Goal: Use online tool/utility

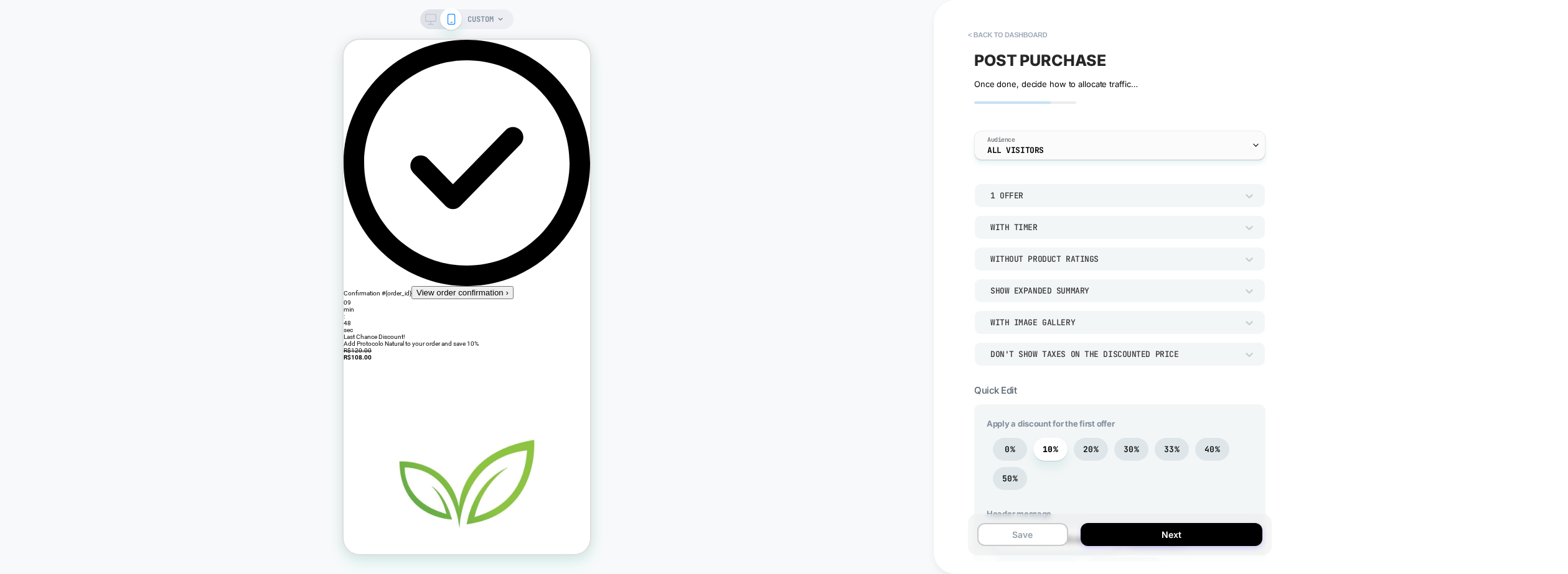
click at [1078, 138] on div "Audience All Visitors" at bounding box center [1116, 145] width 284 height 28
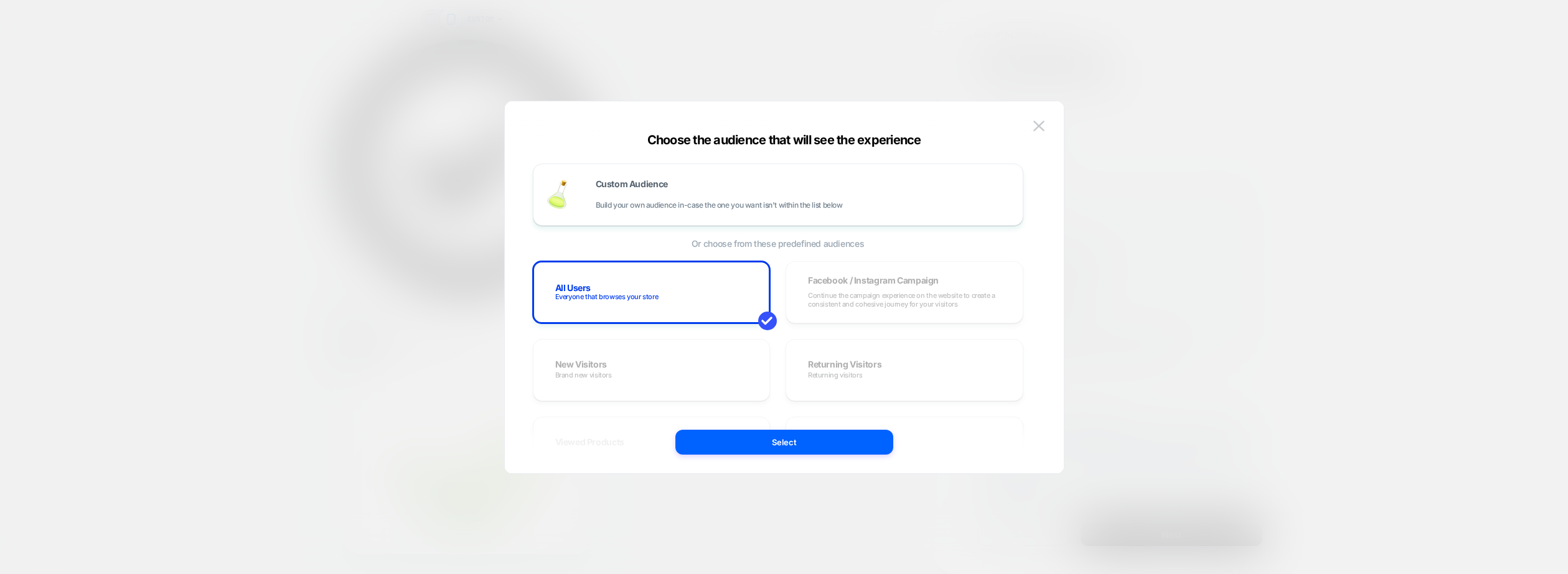
click at [1097, 162] on div at bounding box center [784, 287] width 1568 height 574
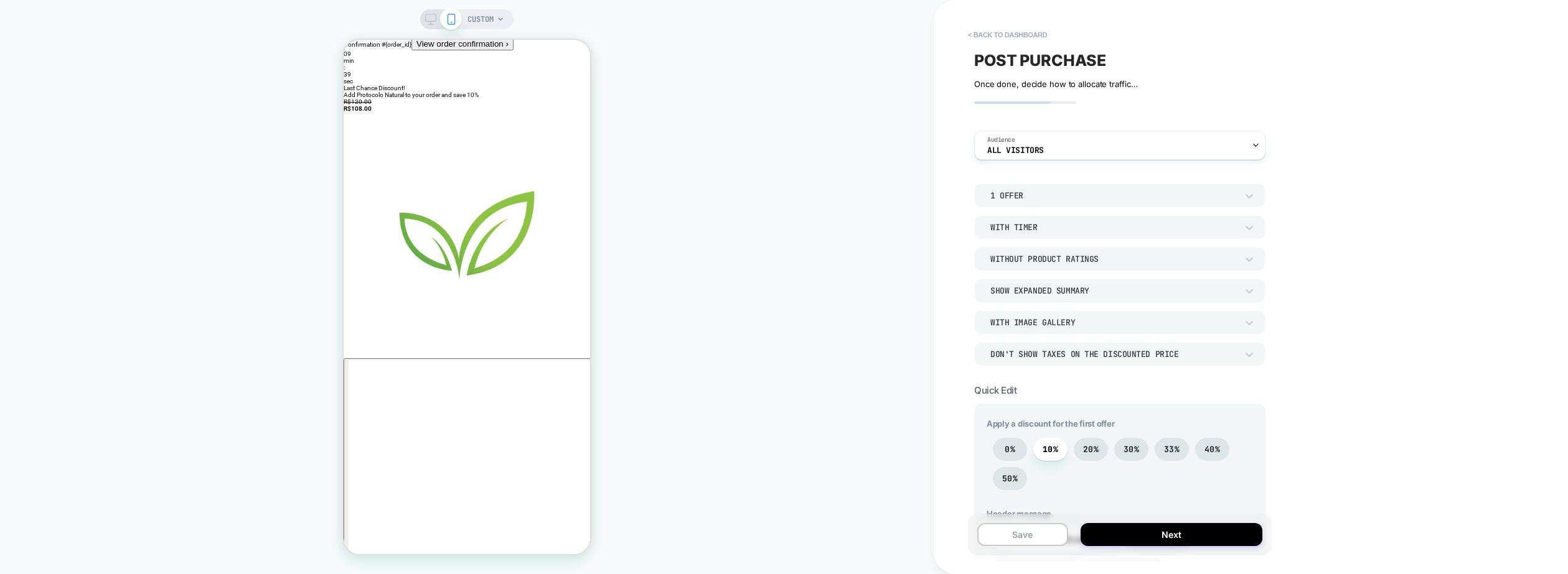
click at [1010, 200] on div "1 Offer" at bounding box center [1113, 196] width 247 height 10
click at [1010, 200] on div at bounding box center [784, 287] width 1568 height 574
click at [1012, 227] on div "With Timer" at bounding box center [1113, 227] width 247 height 10
click at [1010, 264] on div "Without Timer" at bounding box center [1120, 259] width 282 height 26
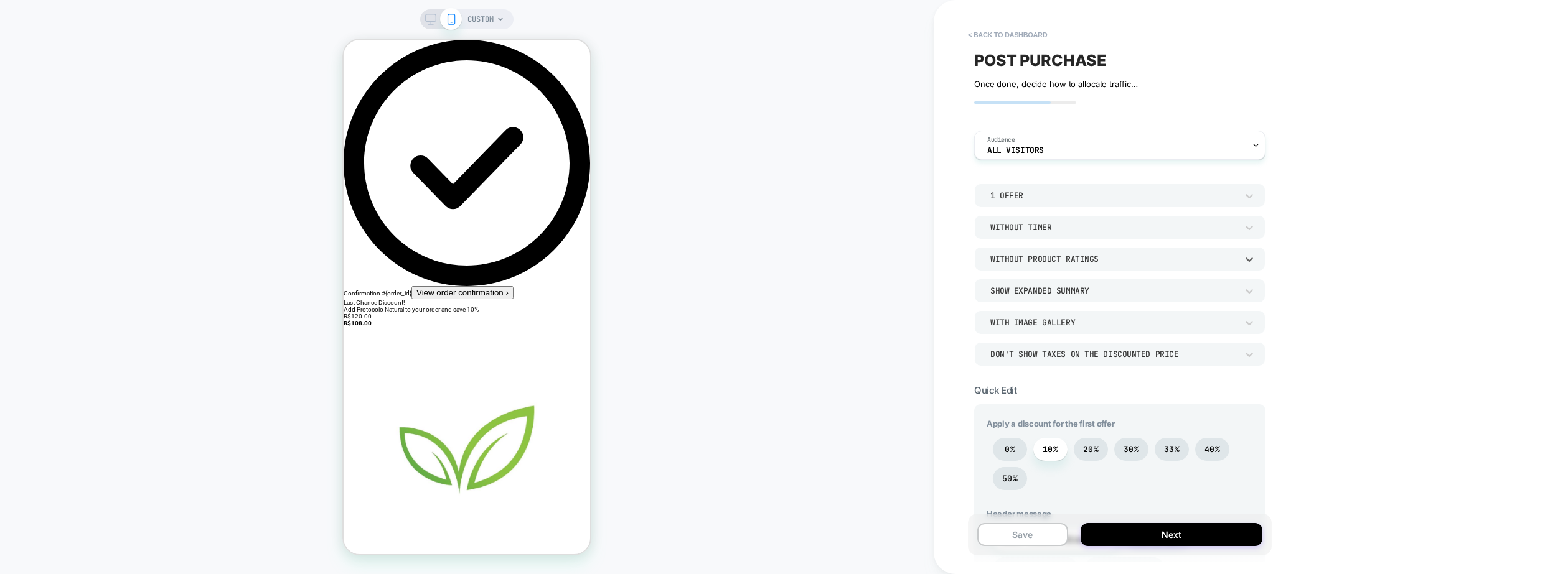
click at [1065, 258] on div "Without Product Ratings" at bounding box center [1113, 259] width 247 height 10
click at [1061, 259] on div at bounding box center [784, 287] width 1568 height 574
click at [1053, 145] on div "Audience All Visitors" at bounding box center [1116, 145] width 284 height 28
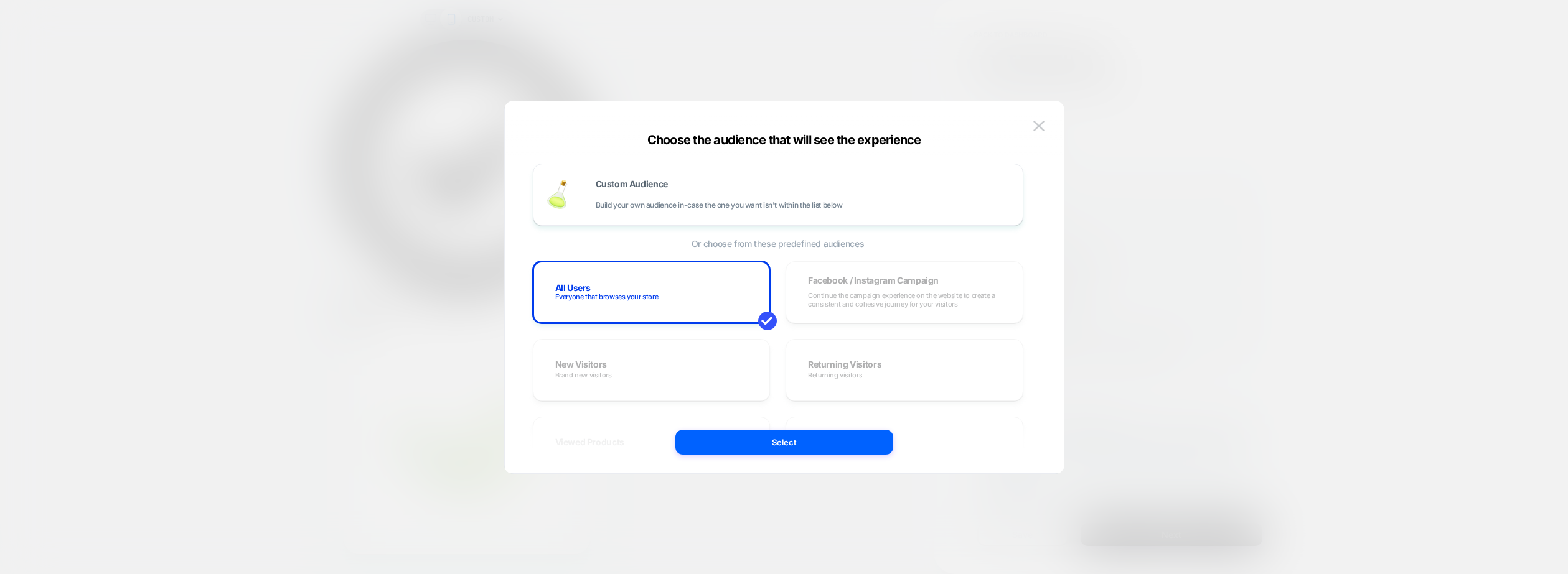
click at [1086, 172] on div at bounding box center [784, 287] width 1568 height 574
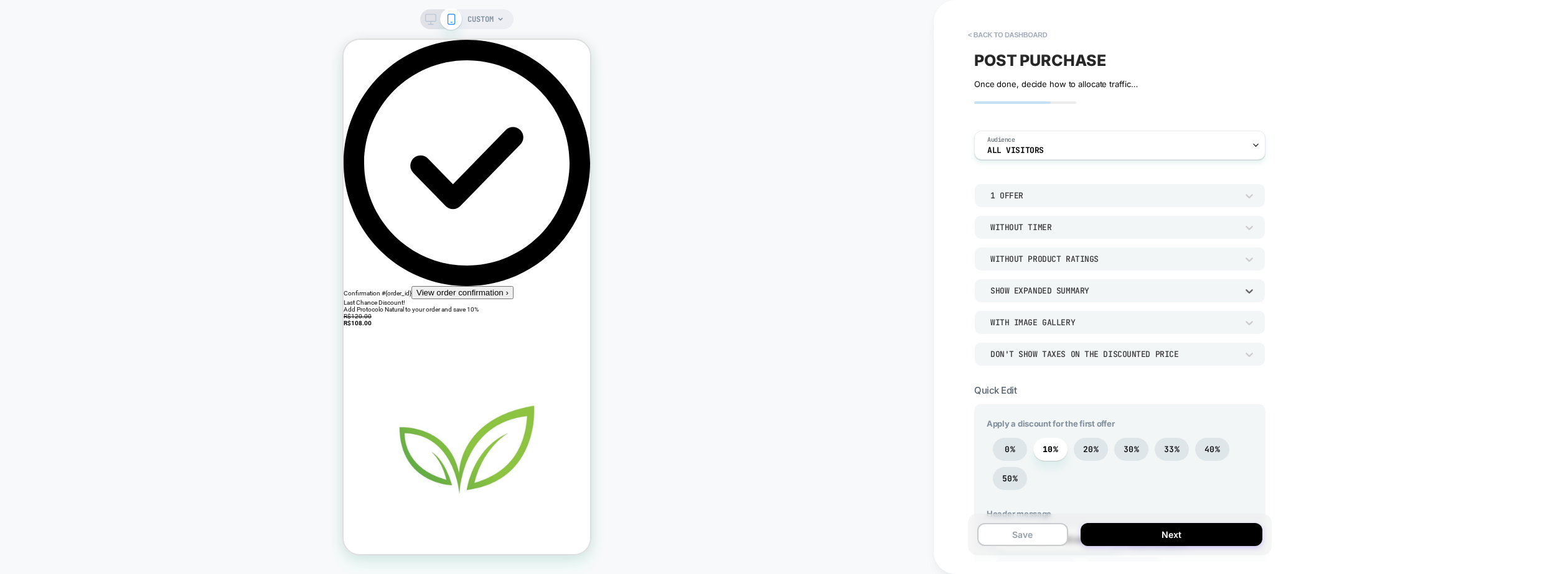
click at [1023, 292] on div "Show Expanded Summary" at bounding box center [1113, 290] width 247 height 10
click at [1023, 291] on div at bounding box center [784, 287] width 1568 height 574
click at [1022, 324] on div "With Image Gallery" at bounding box center [1113, 322] width 247 height 10
click at [1020, 357] on div "Without Image Gallery" at bounding box center [1120, 354] width 282 height 26
click at [1016, 354] on div "Don't show taxes on the discounted price" at bounding box center [1113, 354] width 247 height 10
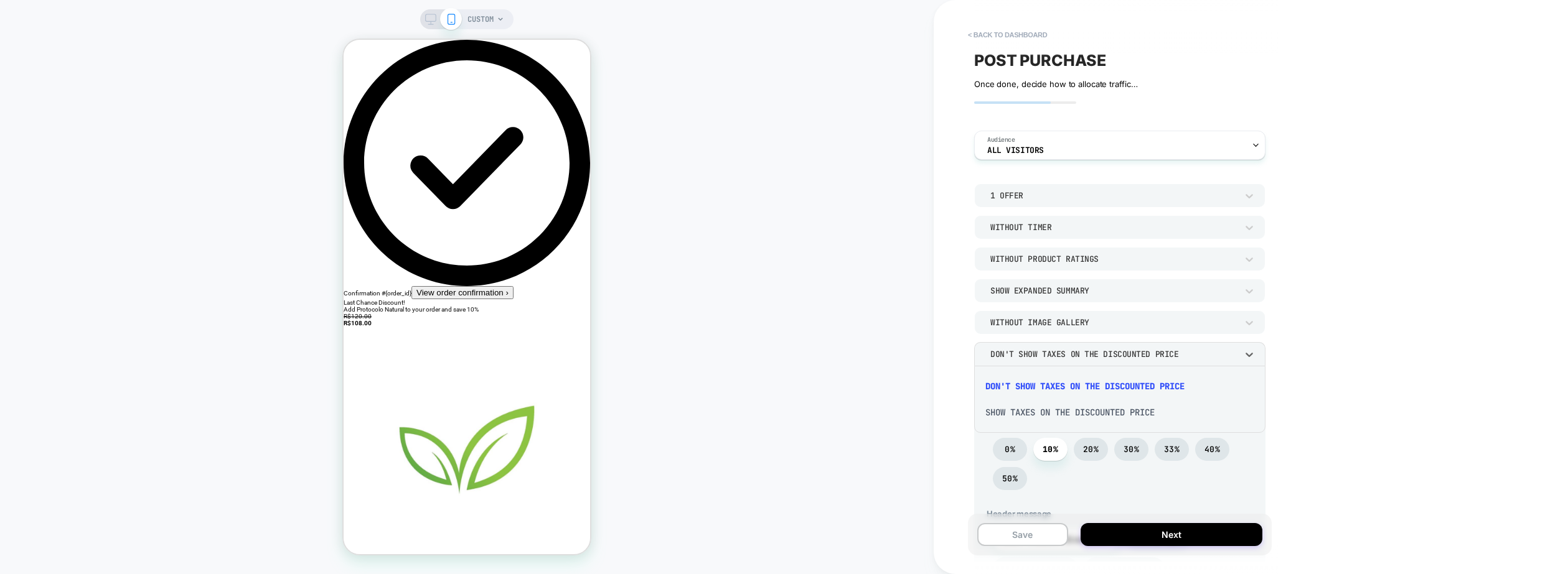
click at [1016, 354] on div at bounding box center [784, 287] width 1568 height 574
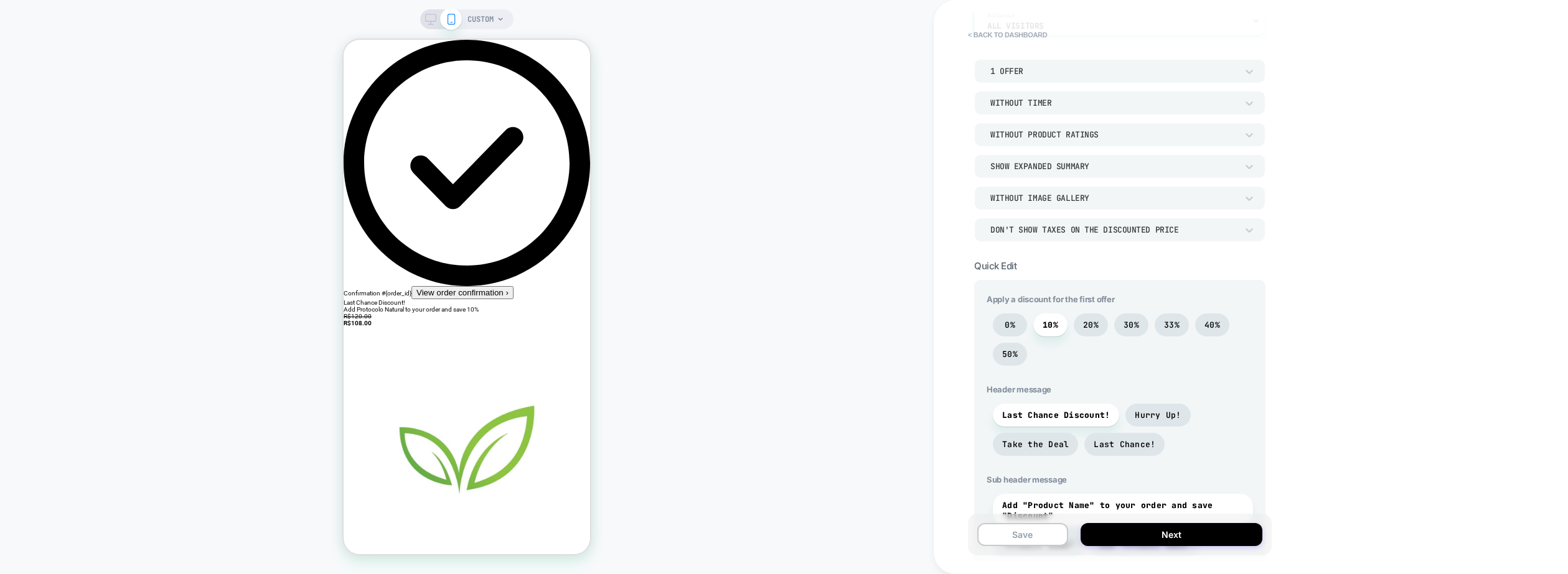
scroll to position [108, 0]
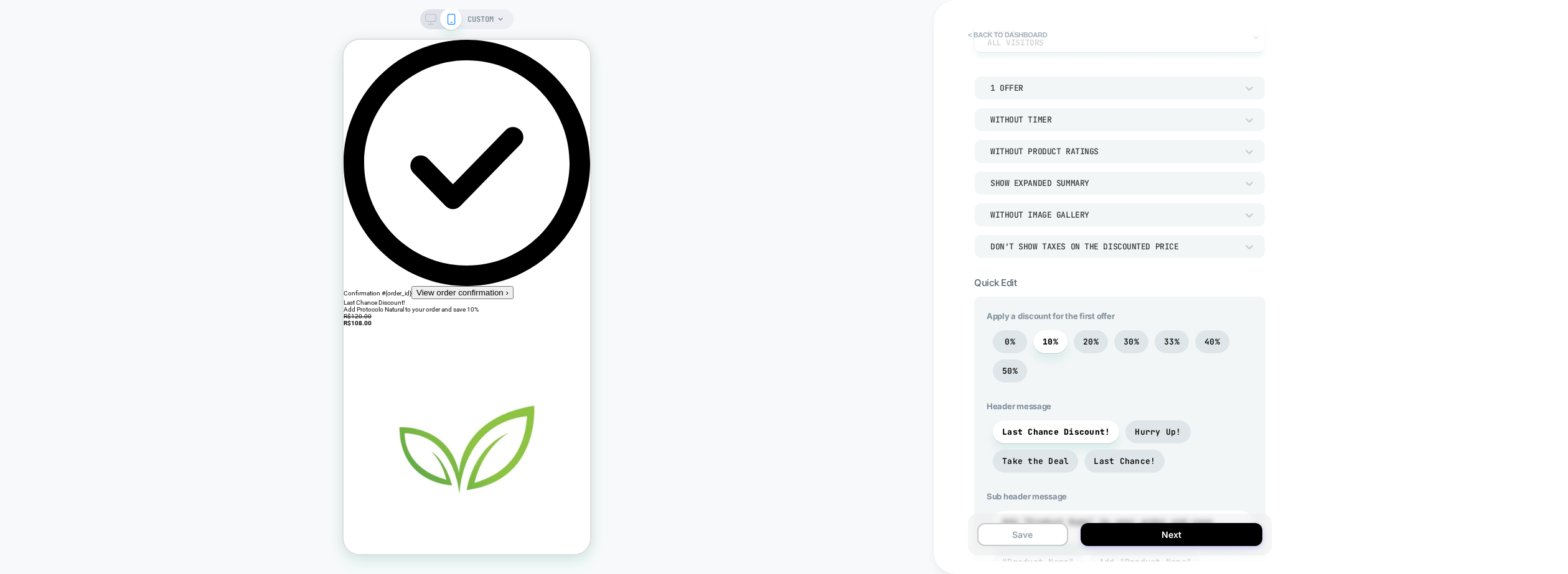
click at [478, 20] on span "CUSTOM" at bounding box center [480, 19] width 26 height 20
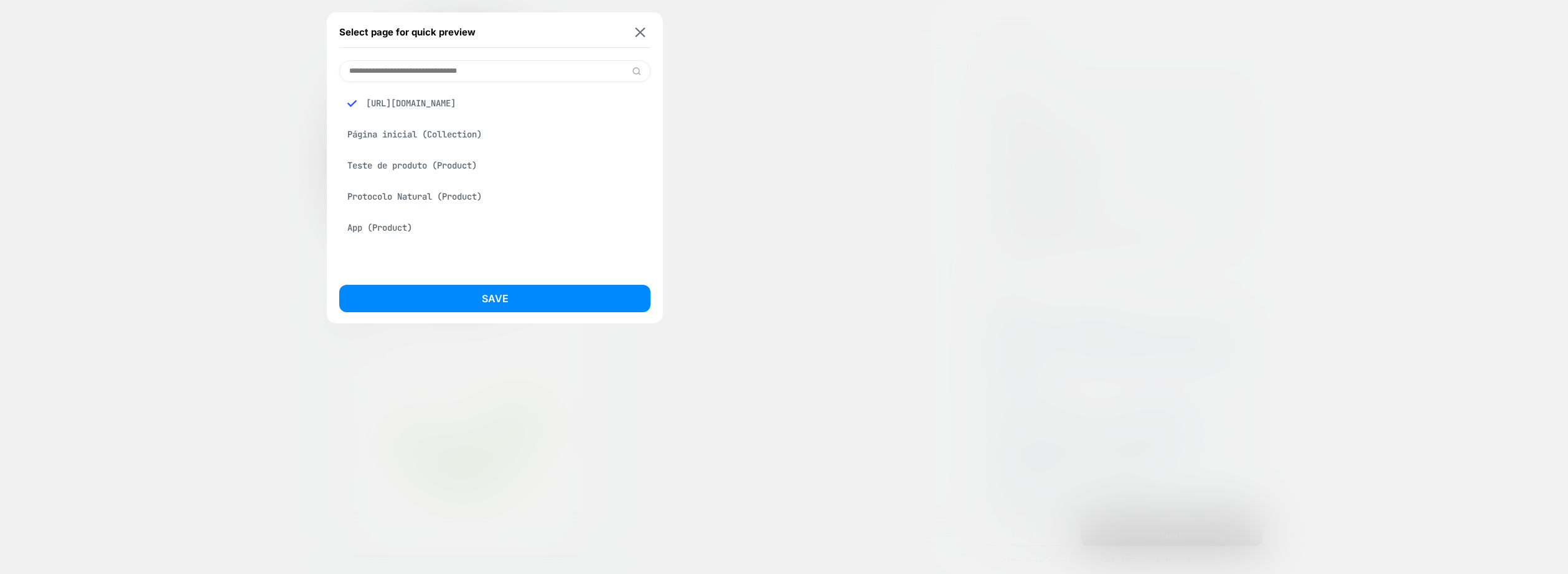
click at [638, 34] on img at bounding box center [640, 32] width 10 height 10
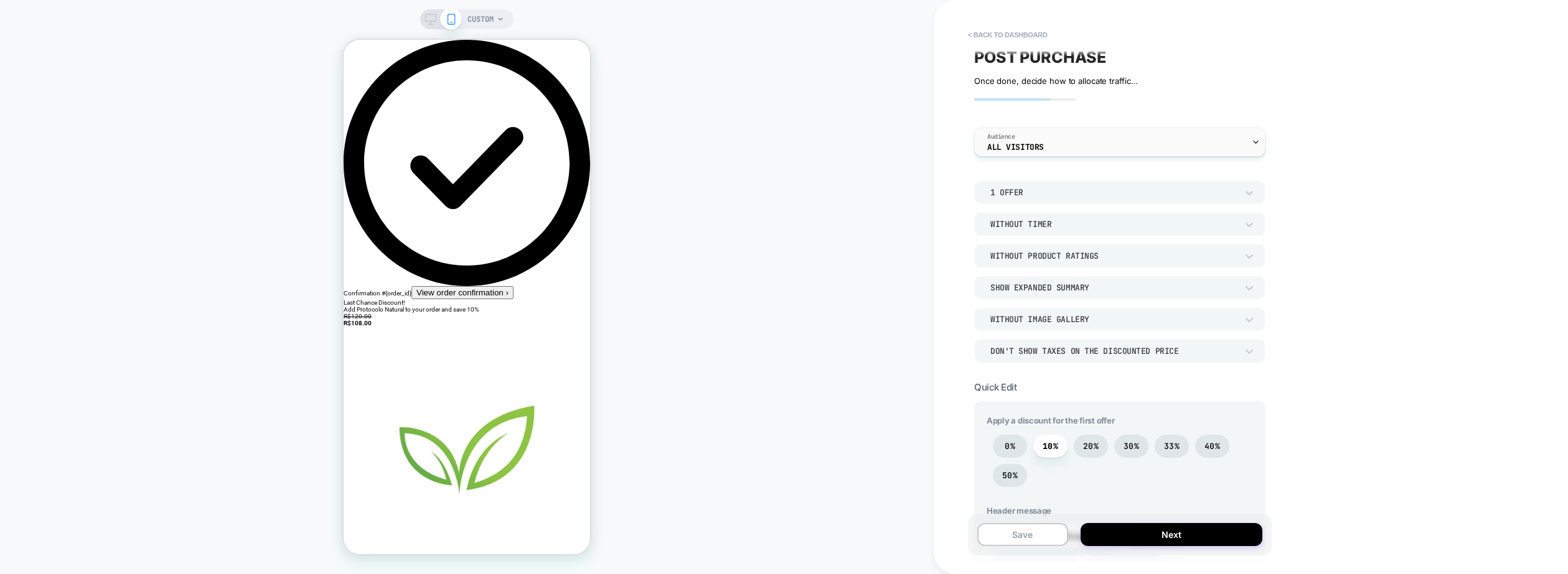
scroll to position [0, 0]
click at [1149, 537] on button "Next" at bounding box center [1171, 535] width 182 height 23
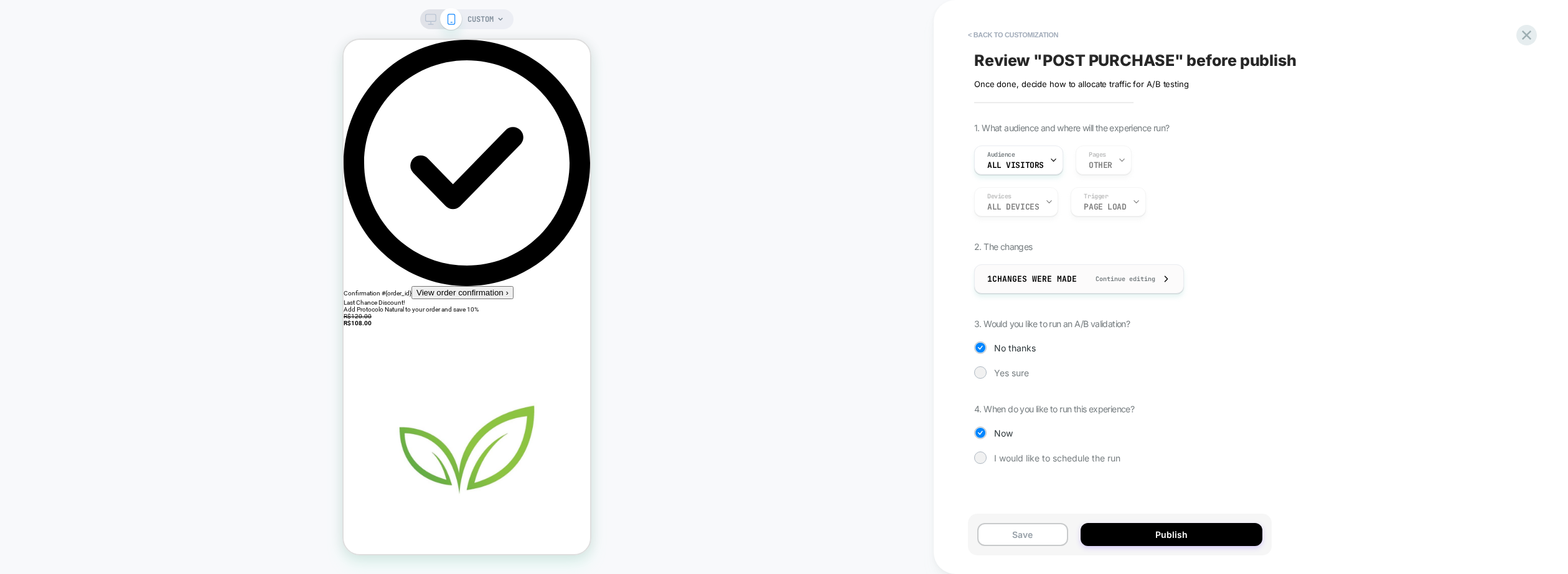
click at [1015, 285] on div "1 Changes were made Continue editing" at bounding box center [1079, 279] width 183 height 28
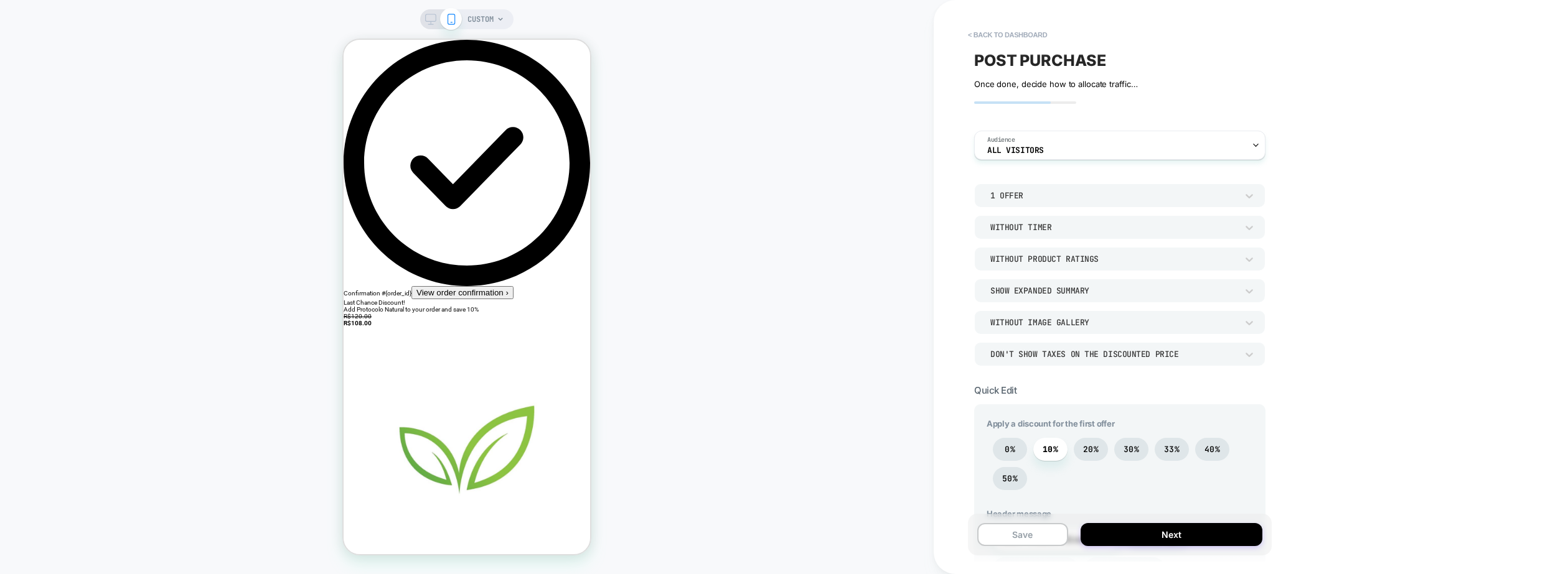
click at [956, 295] on div "< back to dashboard POST PURCHASE Click to edit experience details Once done, d…" at bounding box center [1207, 287] width 547 height 574
click at [1155, 540] on button "Next" at bounding box center [1171, 535] width 182 height 23
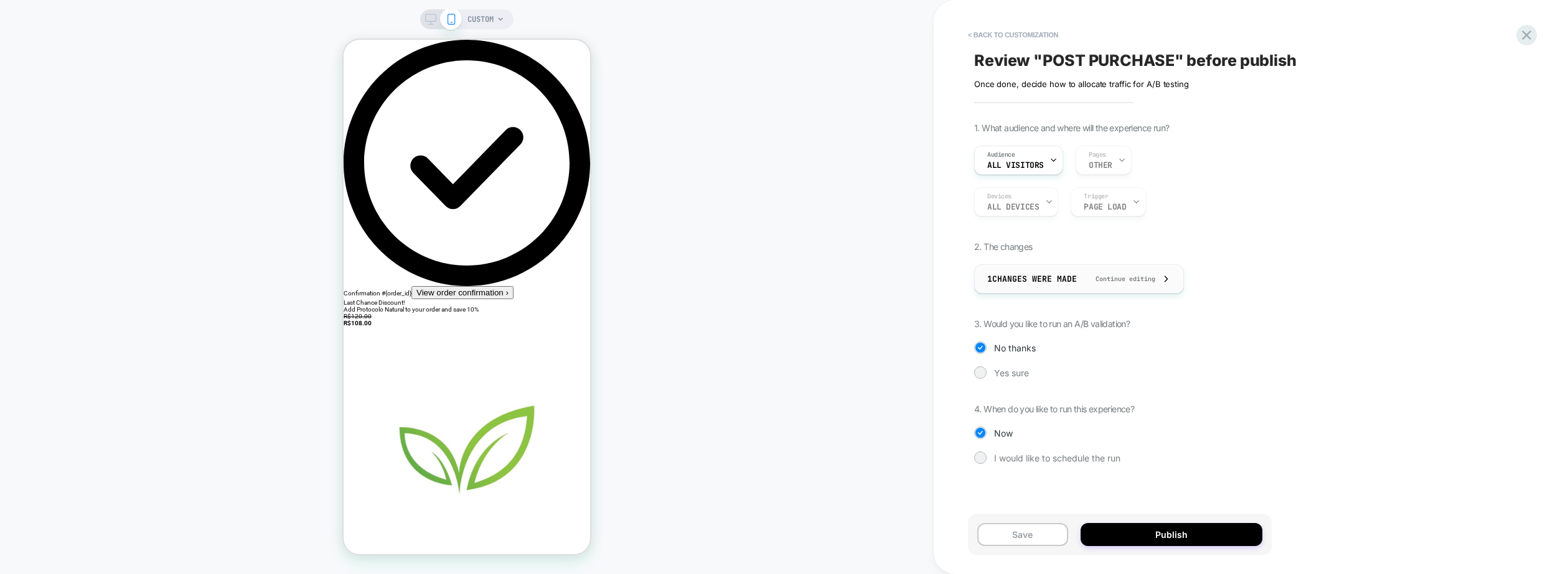
click at [1067, 284] on span "1 Changes were made" at bounding box center [1032, 279] width 89 height 10
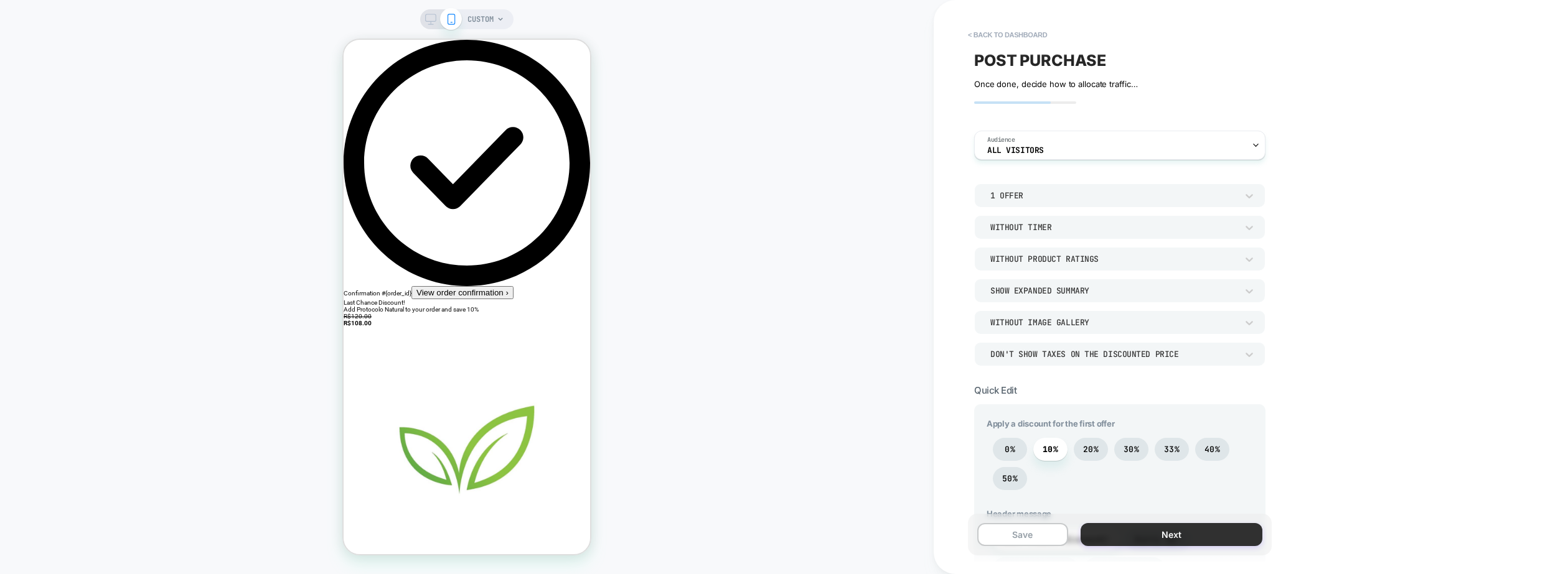
click at [1164, 537] on button "Next" at bounding box center [1171, 535] width 182 height 23
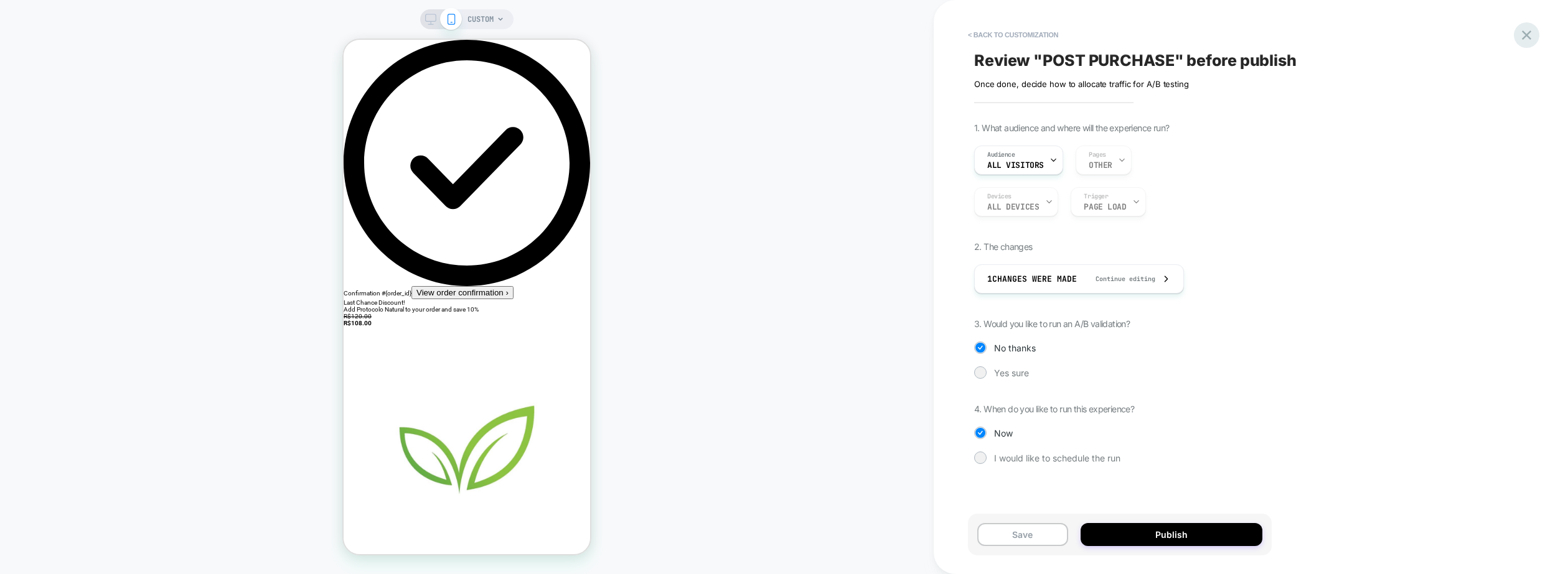
click at [1525, 36] on icon at bounding box center [1526, 35] width 10 height 10
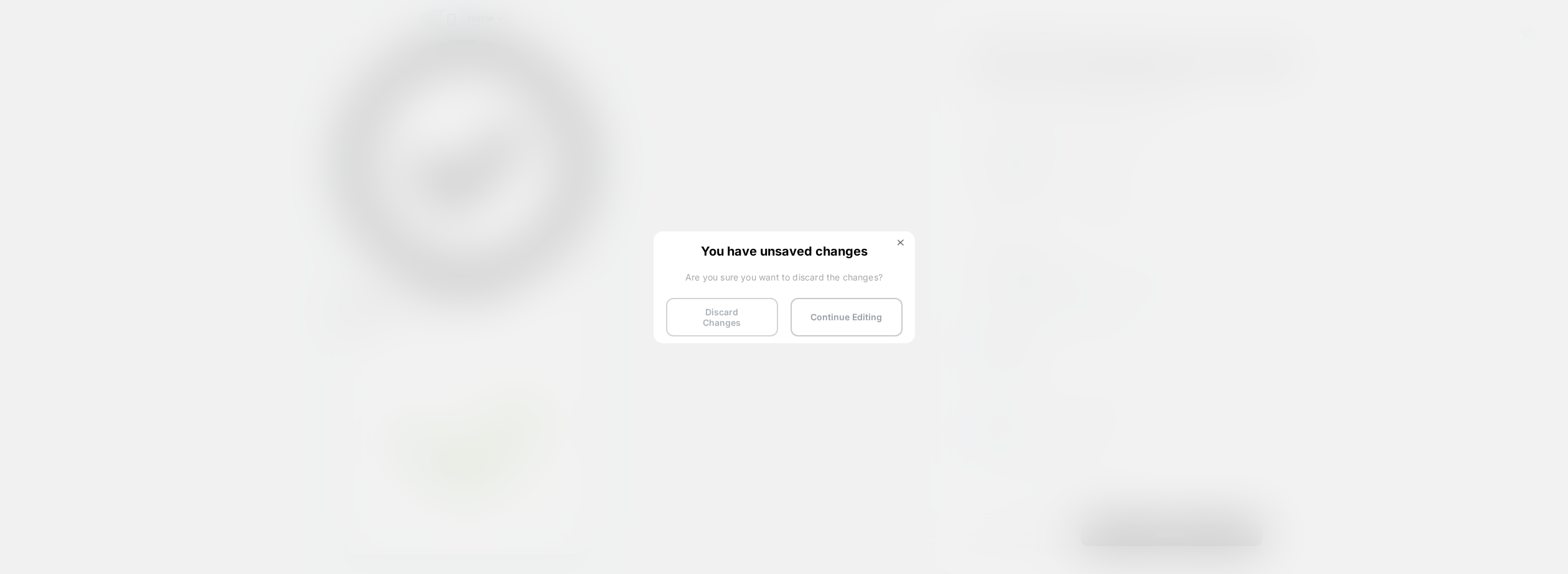
click at [743, 320] on button "Discard Changes" at bounding box center [722, 317] width 112 height 39
